Goal: Communication & Community: Connect with others

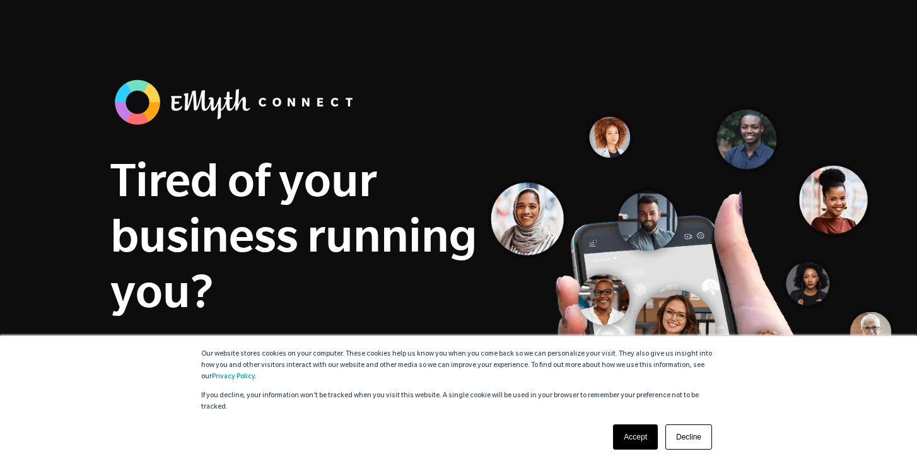
click at [647, 439] on link "Accept" at bounding box center [635, 437] width 45 height 25
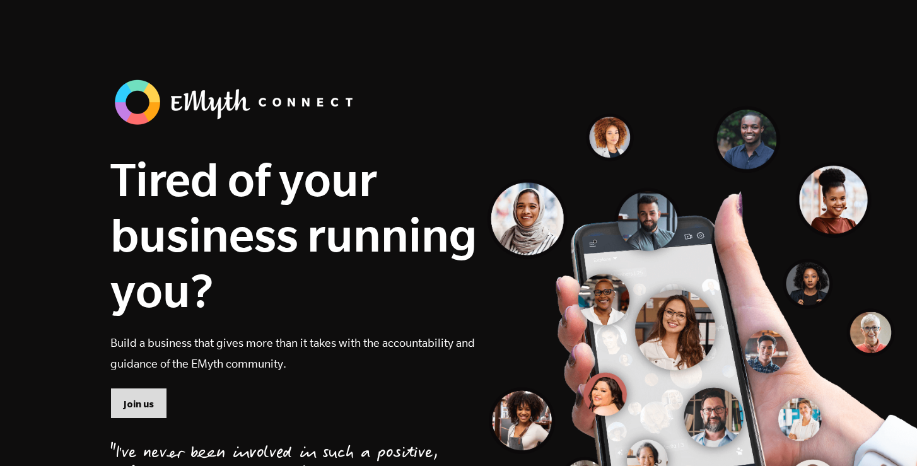
click at [145, 401] on span "Join us" at bounding box center [139, 405] width 30 height 14
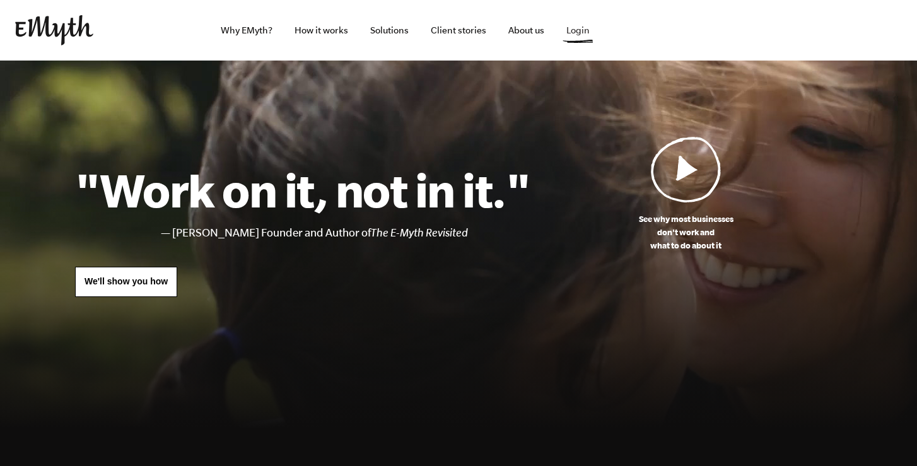
click at [575, 33] on link "Login" at bounding box center [579, 30] width 44 height 61
click at [583, 39] on link "Login" at bounding box center [579, 30] width 44 height 61
